Goal: Transaction & Acquisition: Book appointment/travel/reservation

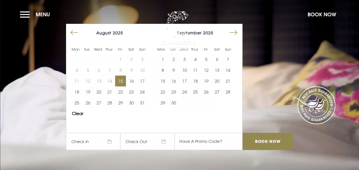
click at [121, 82] on button "15" at bounding box center [120, 80] width 11 height 11
click at [135, 81] on button "16" at bounding box center [131, 80] width 11 height 11
click at [263, 108] on div "A place apart [DATE] [DATE] Mon Tue Wed Thur Fri Sat Sun Mon Tue Wed Thur Fri S…" at bounding box center [180, 90] width 234 height 129
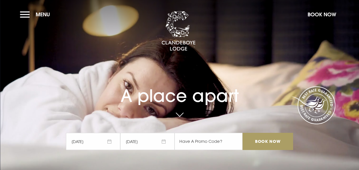
click at [273, 137] on input "Book Now" at bounding box center [267, 141] width 50 height 17
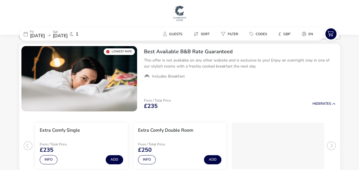
scroll to position [10, 0]
